Goal: Task Accomplishment & Management: Manage account settings

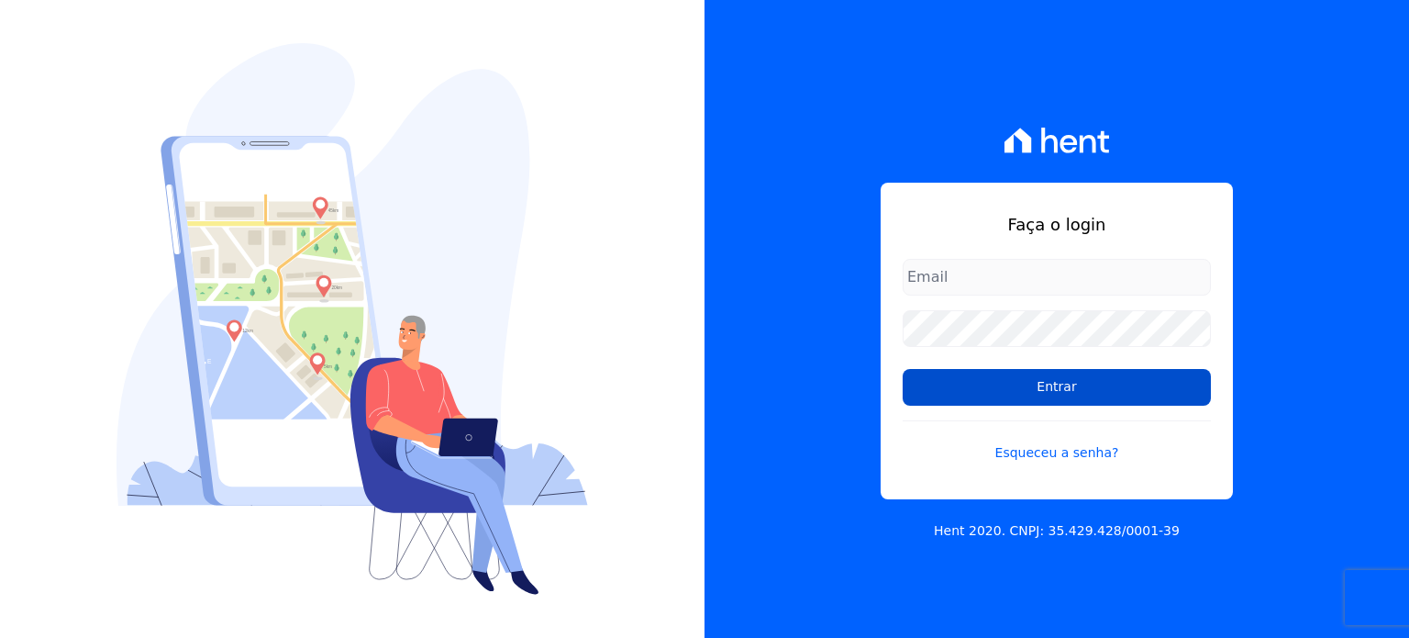
type input "[EMAIL_ADDRESS][DOMAIN_NAME]"
click at [1151, 388] on input "Entrar" at bounding box center [1057, 387] width 308 height 37
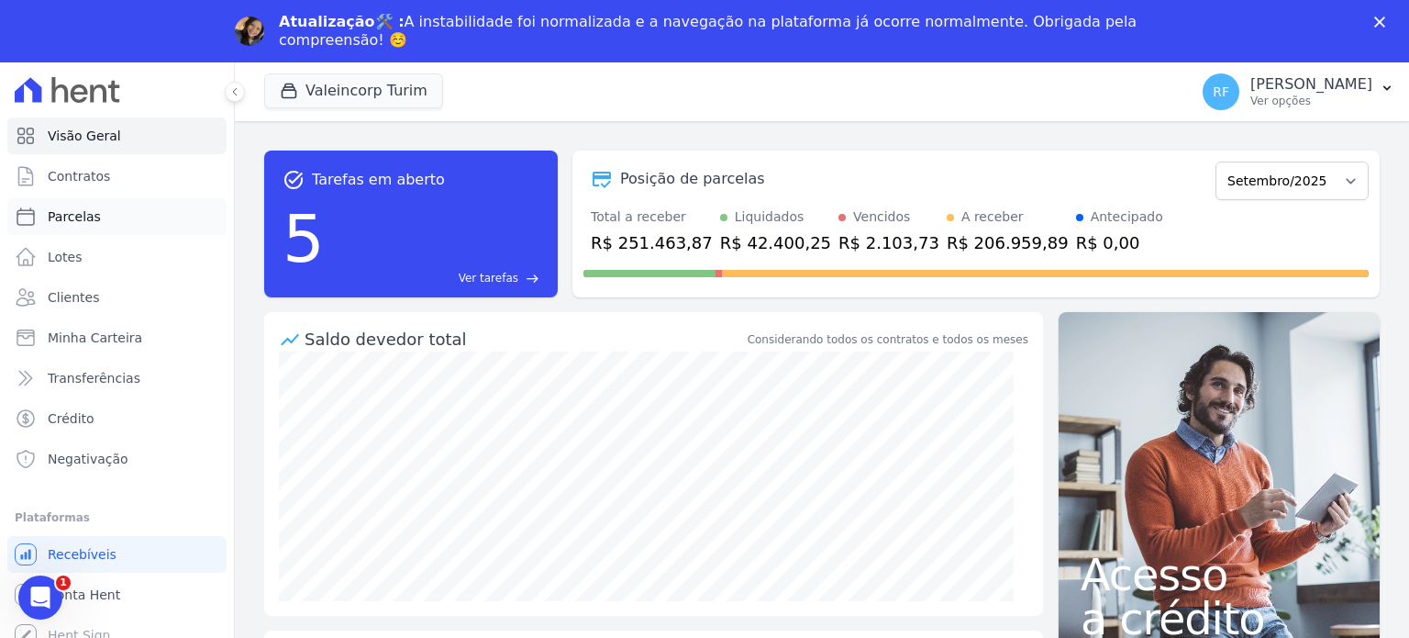
click at [73, 223] on span "Parcelas" at bounding box center [74, 216] width 53 height 18
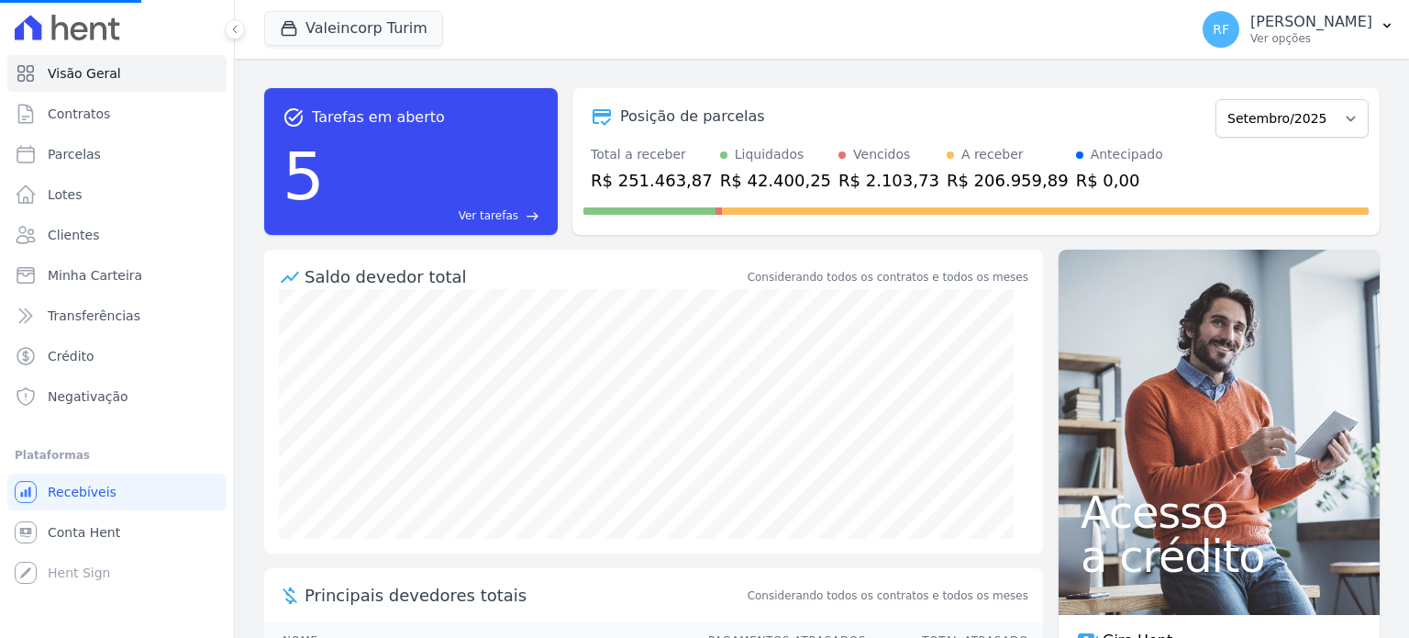
select select
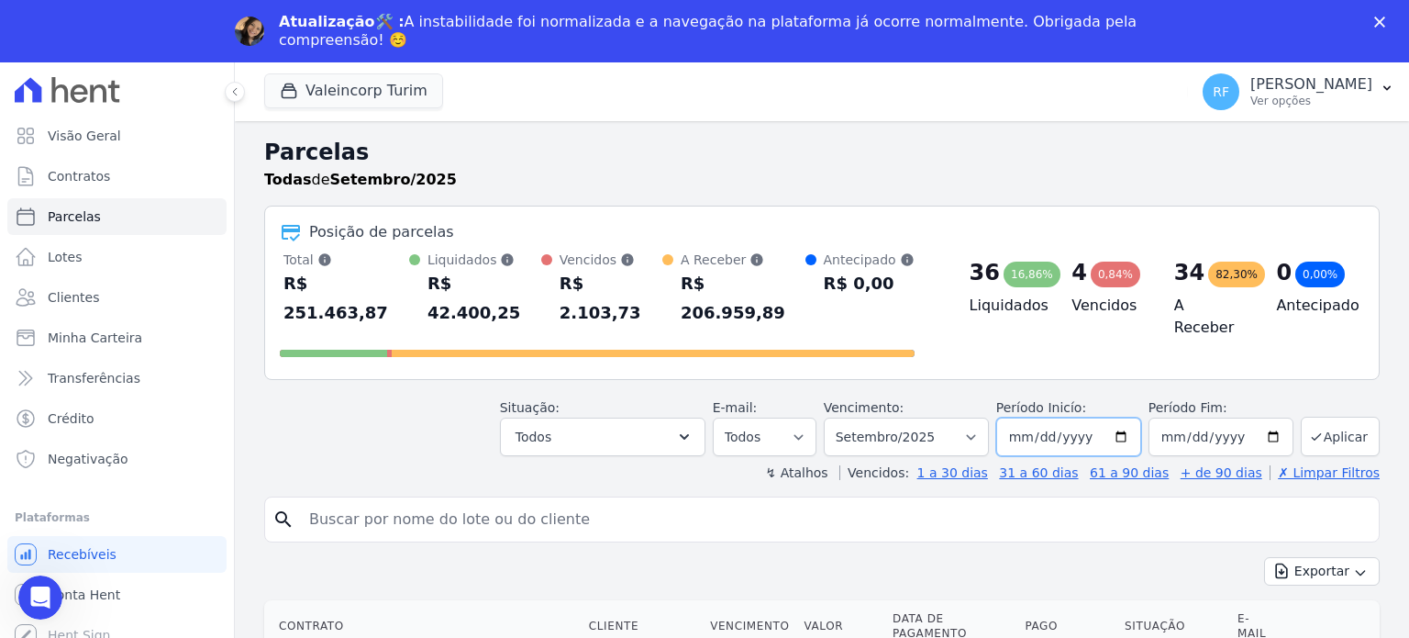
click at [1038, 417] on input "2025-09-01" at bounding box center [1068, 436] width 145 height 39
type input "2025-08-01"
click at [917, 501] on input "search" at bounding box center [835, 519] width 1074 height 37
type input "rafae"
